Goal: Obtain resource: Download file/media

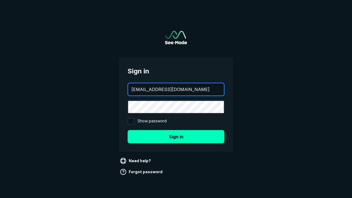
type input "[EMAIL_ADDRESS][DOMAIN_NAME]"
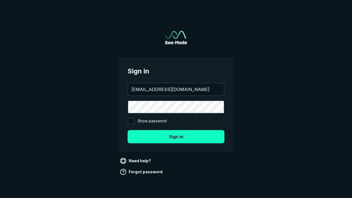
click at [176, 136] on button "Sign in" at bounding box center [176, 136] width 97 height 13
